Goal: Complete application form

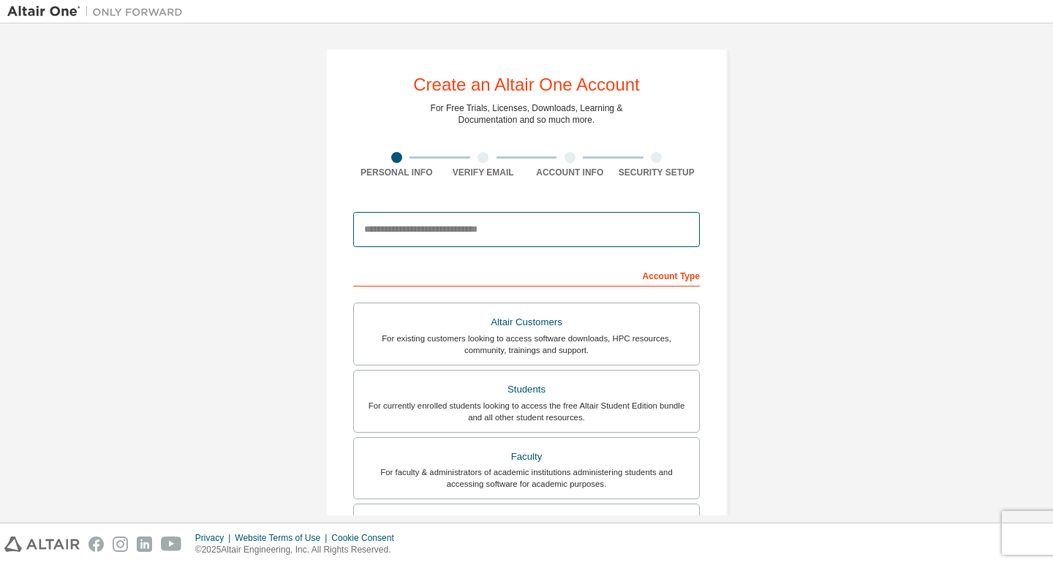
click at [404, 230] on input "email" at bounding box center [526, 229] width 347 height 35
type input "**********"
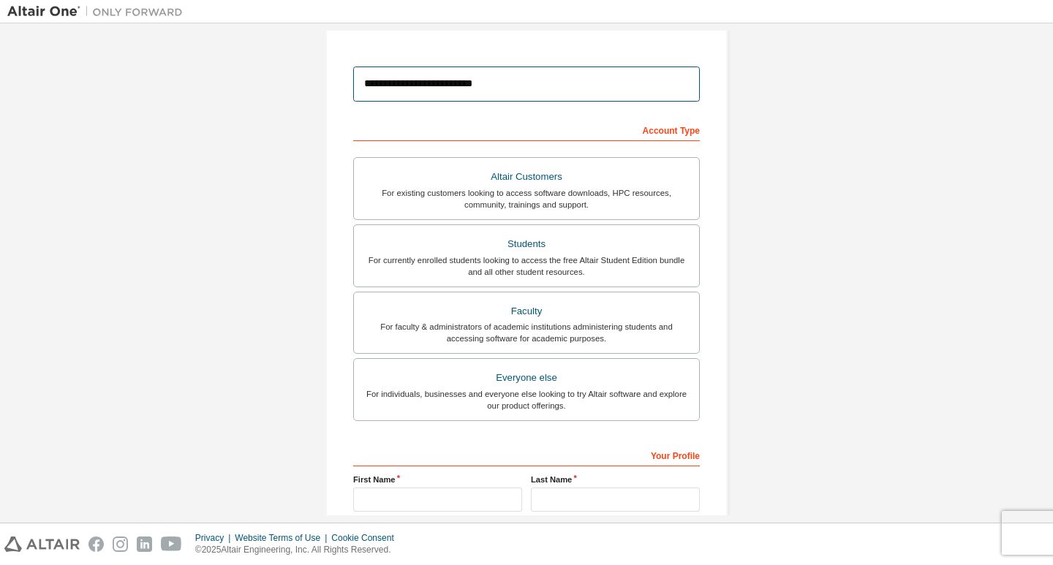
scroll to position [146, 0]
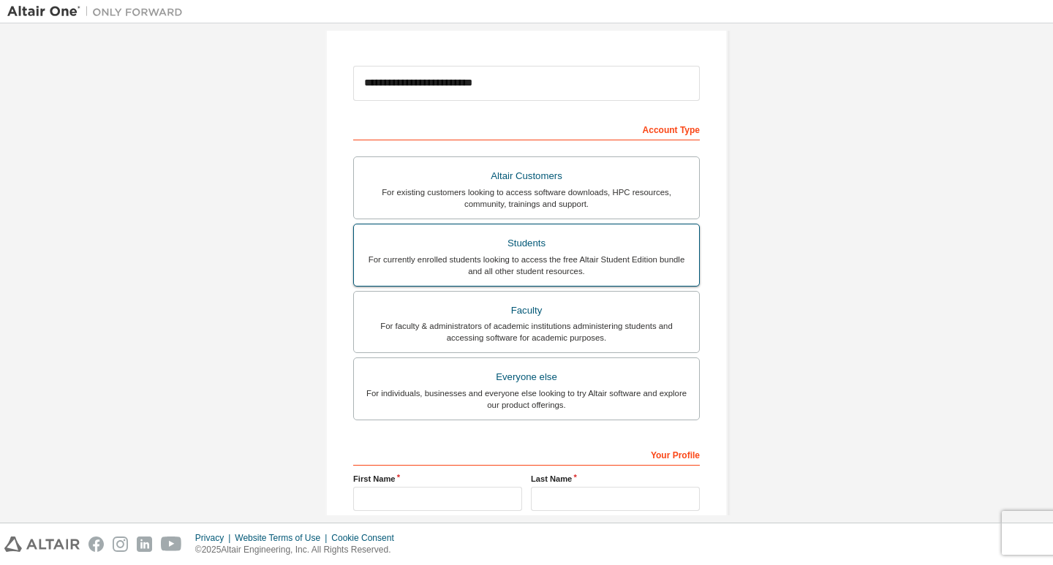
click at [526, 249] on div "Students" at bounding box center [527, 243] width 328 height 20
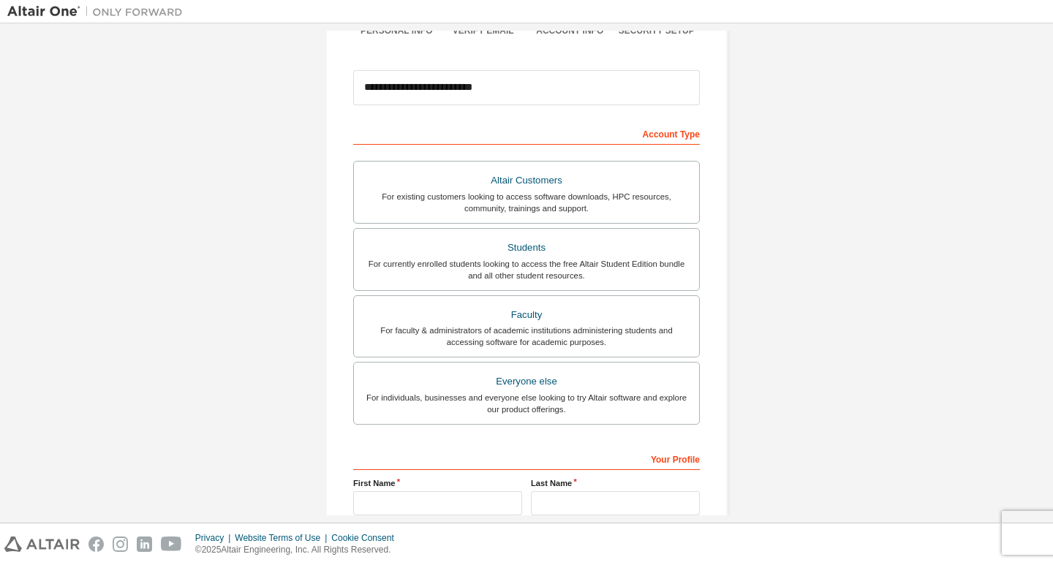
scroll to position [290, 0]
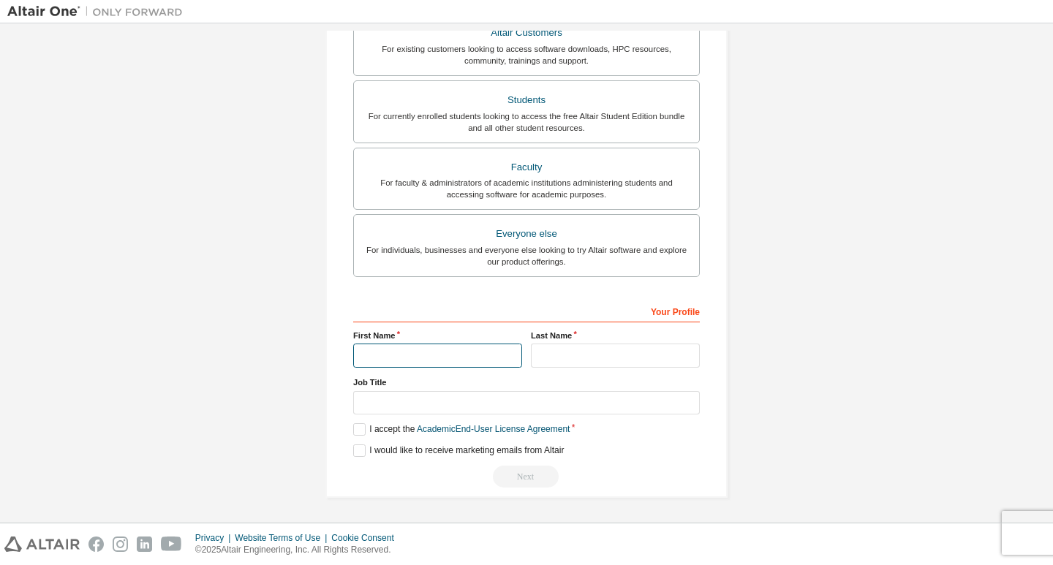
click at [385, 350] on input "text" at bounding box center [437, 356] width 169 height 24
type input "*"
type input "********"
click at [576, 356] on input "text" at bounding box center [615, 356] width 169 height 24
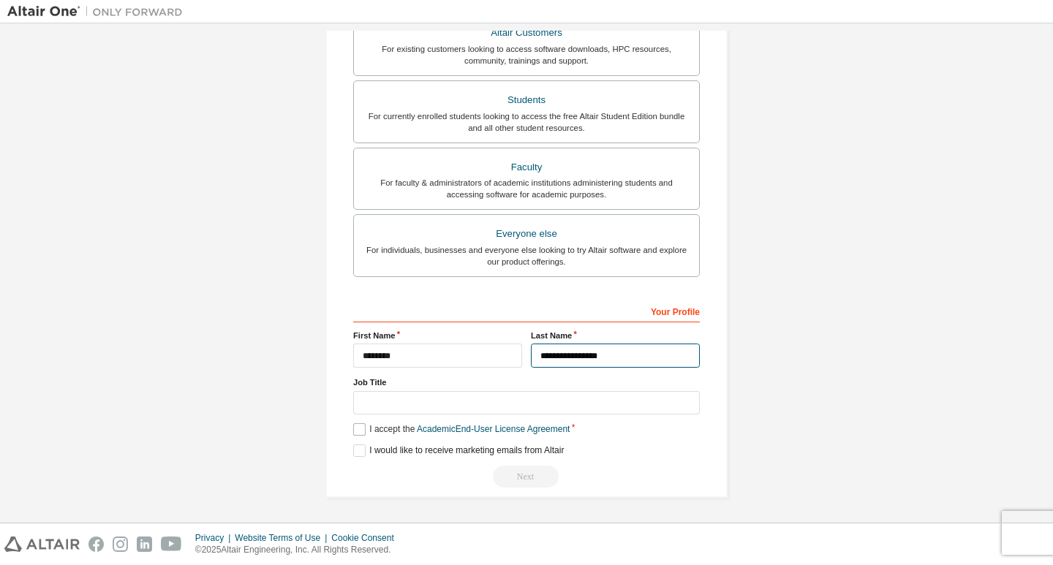
type input "**********"
click at [358, 427] on label "I accept the Academic End-User License Agreement" at bounding box center [461, 429] width 216 height 12
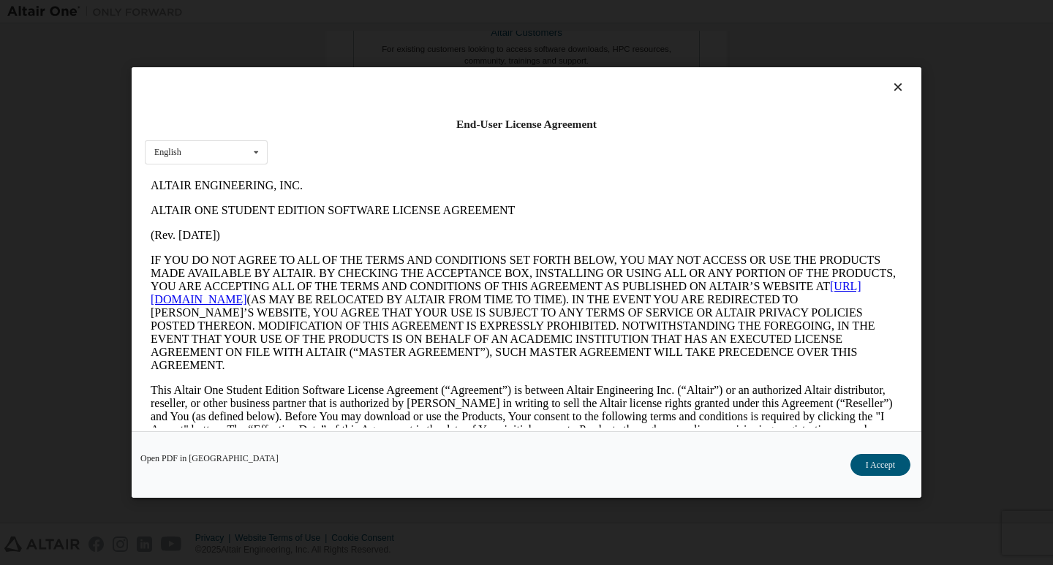
scroll to position [0, 0]
click at [877, 468] on button "I Accept" at bounding box center [881, 465] width 60 height 22
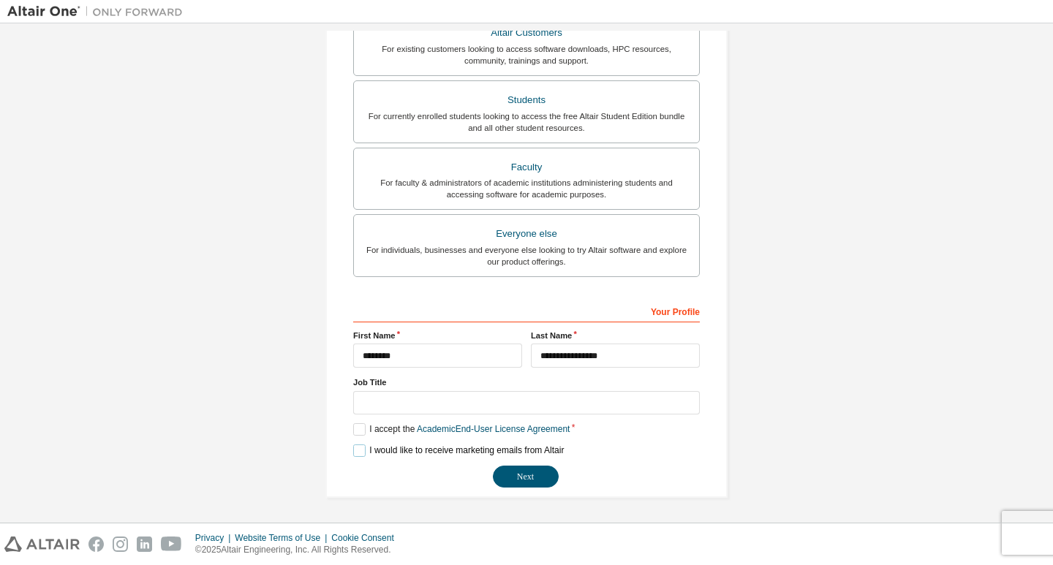
click at [354, 452] on label "I would like to receive marketing emails from Altair" at bounding box center [458, 451] width 211 height 12
click at [527, 480] on button "Next" at bounding box center [526, 477] width 66 height 22
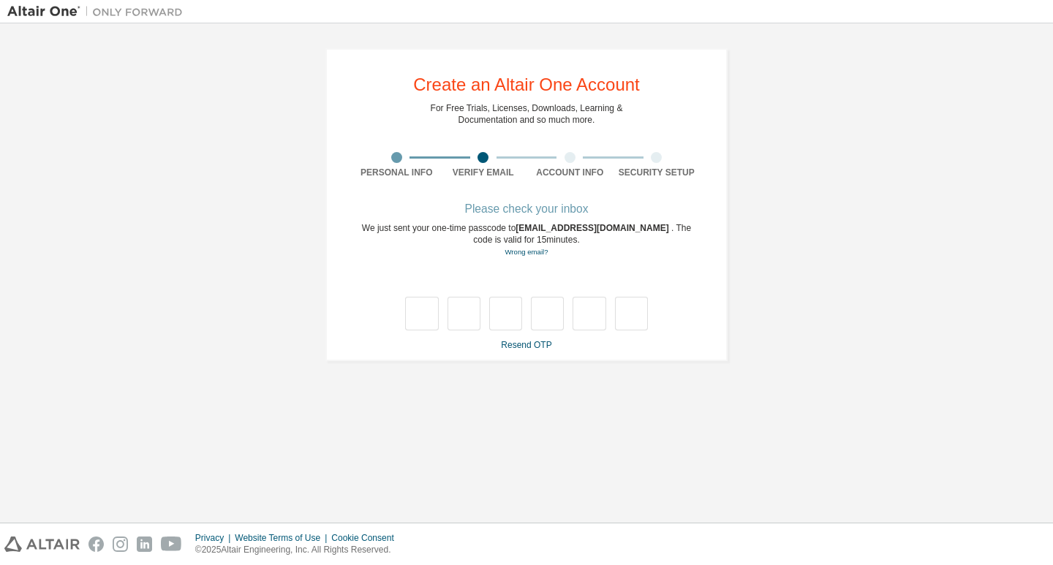
type input "*"
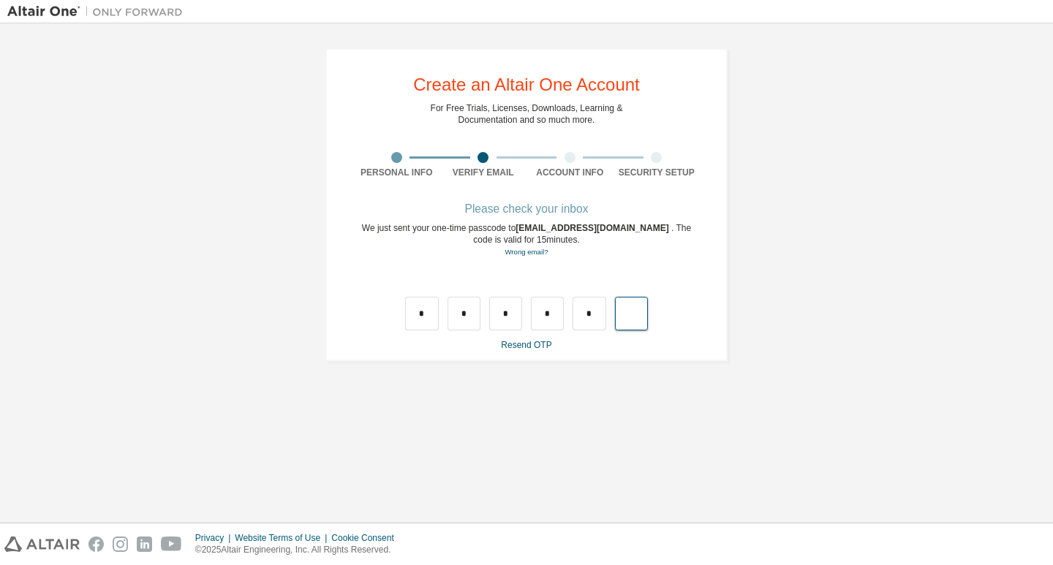
type input "*"
